Goal: Task Accomplishment & Management: Manage account settings

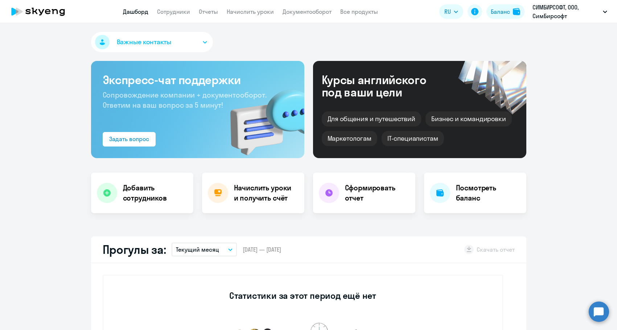
select select "30"
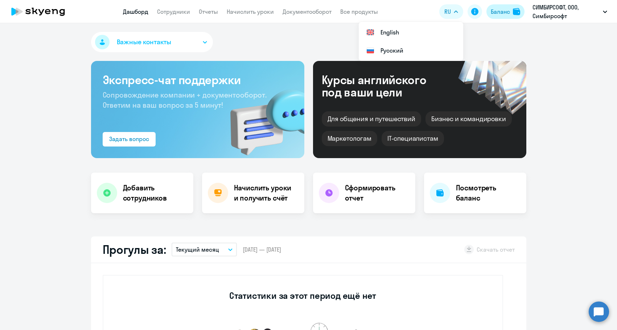
click at [486, 12] on button "Баланс" at bounding box center [505, 11] width 38 height 14
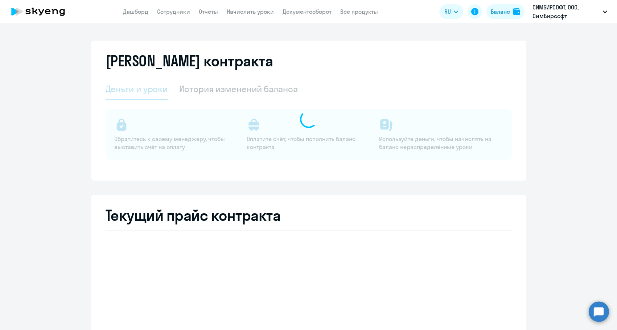
select select "english_adult_not_native_speaker"
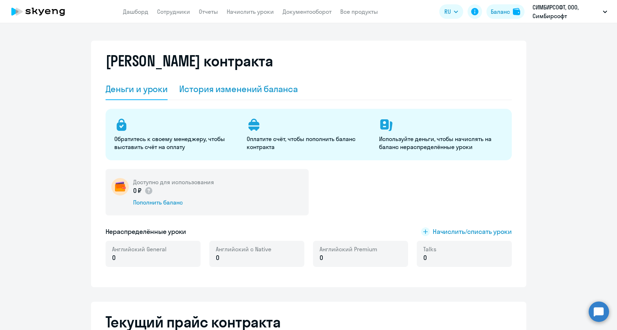
click at [211, 88] on div "История изменений баланса" at bounding box center [238, 89] width 119 height 12
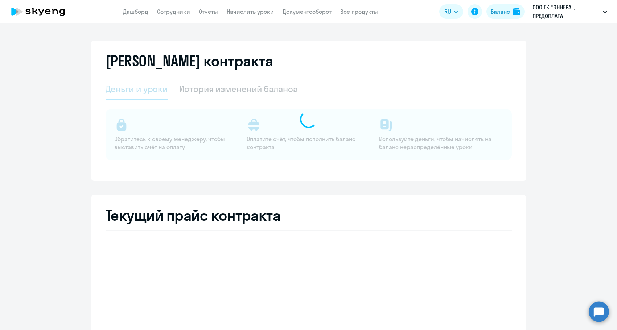
select select "english_adult_not_native_speaker"
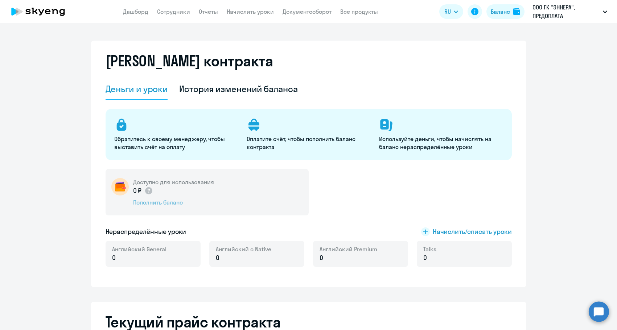
click at [144, 204] on div "Пополнить баланс" at bounding box center [173, 202] width 81 height 8
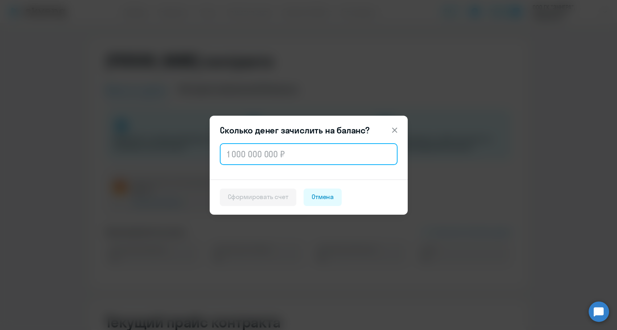
click at [242, 157] on input "text" at bounding box center [309, 154] width 178 height 22
paste input "60 000"
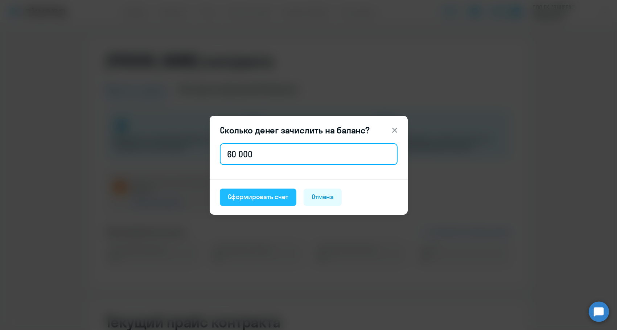
type input "60 000"
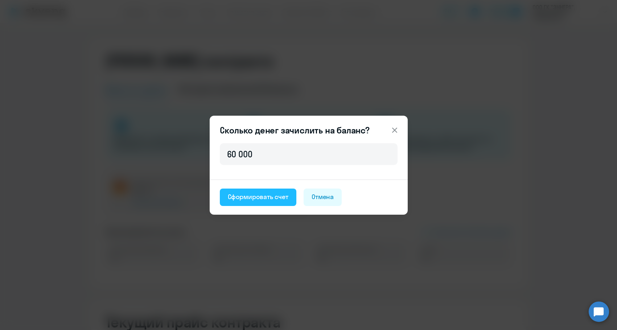
click at [237, 199] on div "Сформировать счет" at bounding box center [258, 196] width 61 height 9
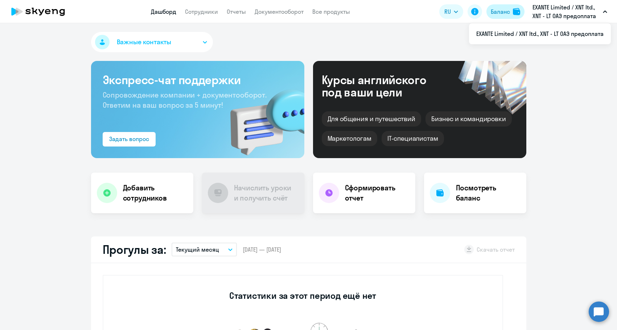
click at [513, 9] on img at bounding box center [516, 11] width 7 height 7
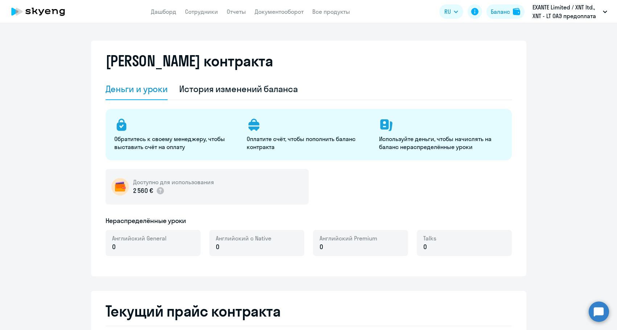
select select "english_adult_not_native_speaker"
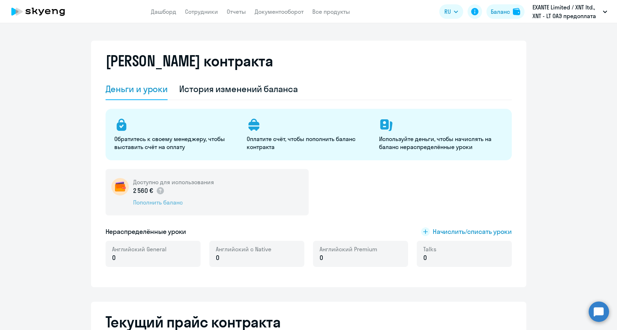
click at [167, 202] on div "Пополнить баланс" at bounding box center [173, 202] width 81 height 8
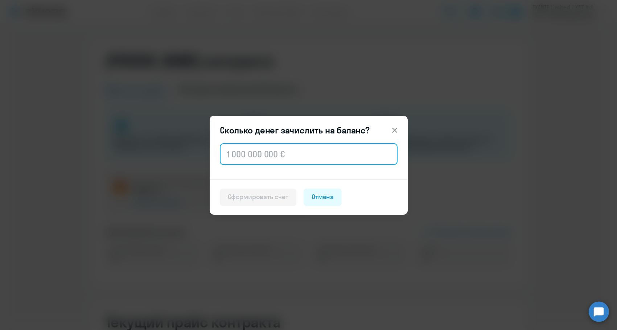
click at [244, 163] on input "text" at bounding box center [309, 154] width 178 height 22
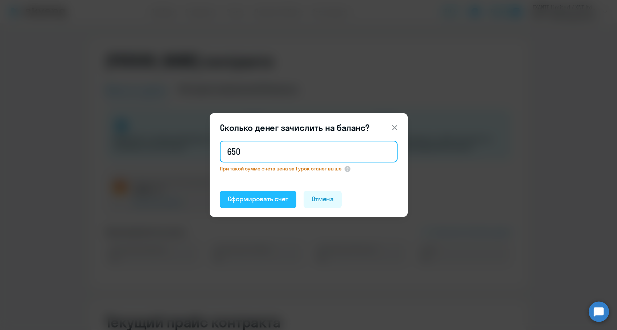
type input "650"
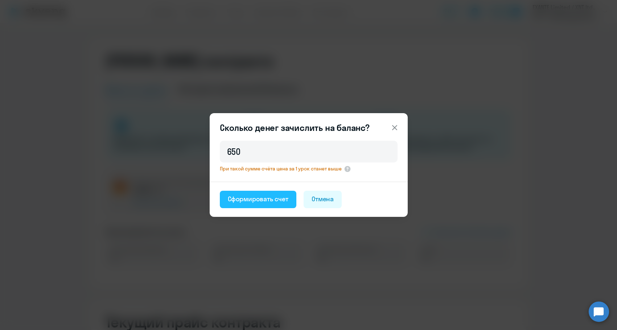
click at [242, 199] on div "Сформировать счет" at bounding box center [258, 198] width 61 height 9
